Goal: Task Accomplishment & Management: Complete application form

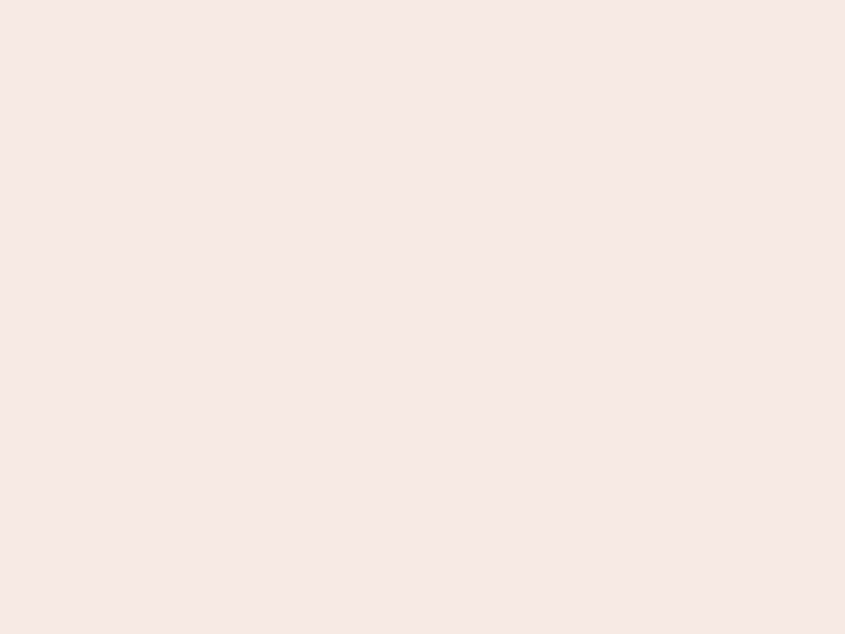
click at [422, 317] on nb-app "Almost there Thank you for registering for Newbook. Your account is under revie…" at bounding box center [422, 317] width 845 height 634
click at [422, 0] on nb-app "Almost there Thank you for registering for Newbook. Your account is under revie…" at bounding box center [422, 317] width 845 height 634
click at [451, 0] on nb-app "Almost there Thank you for registering for Newbook. Your account is under revie…" at bounding box center [422, 317] width 845 height 634
click at [422, 317] on nb-app "Almost there Thank you for registering for Newbook. Your account is under revie…" at bounding box center [422, 317] width 845 height 634
click at [422, 0] on nb-app "Almost there Thank you for registering for Newbook. Your account is under revie…" at bounding box center [422, 317] width 845 height 634
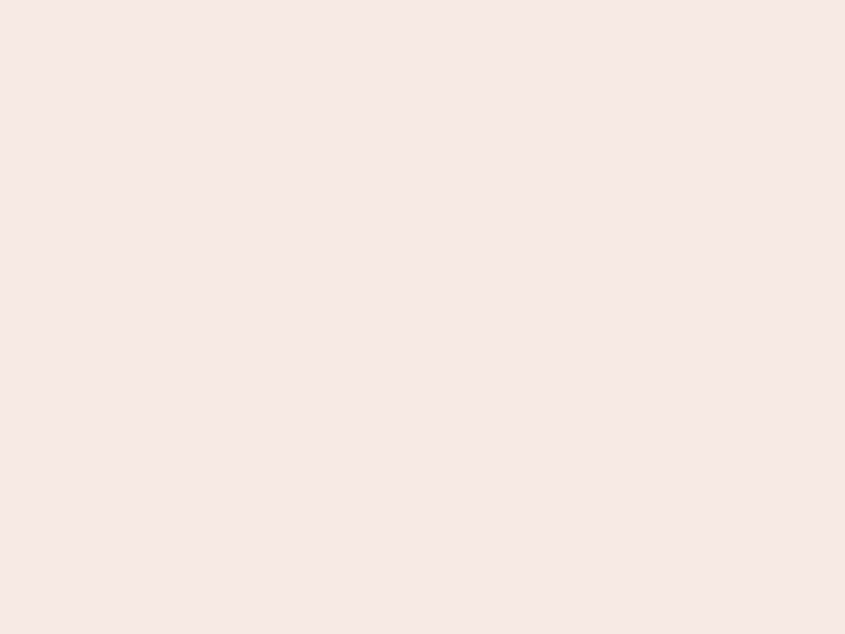
click at [295, 0] on nb-app "Almost there Thank you for registering for Newbook. Your account is under revie…" at bounding box center [422, 317] width 845 height 634
click at [422, 317] on nb-app "Almost there Thank you for registering for Newbook. Your account is under revie…" at bounding box center [422, 317] width 845 height 634
click at [422, 0] on nb-app "Almost there Thank you for registering for Newbook. Your account is under revie…" at bounding box center [422, 317] width 845 height 634
click at [295, 0] on nb-app "Almost there Thank you for registering for Newbook. Your account is under revie…" at bounding box center [422, 317] width 845 height 634
click at [422, 317] on nb-app "Almost there Thank you for registering for Newbook. Your account is under revie…" at bounding box center [422, 317] width 845 height 634
